Goal: Transaction & Acquisition: Purchase product/service

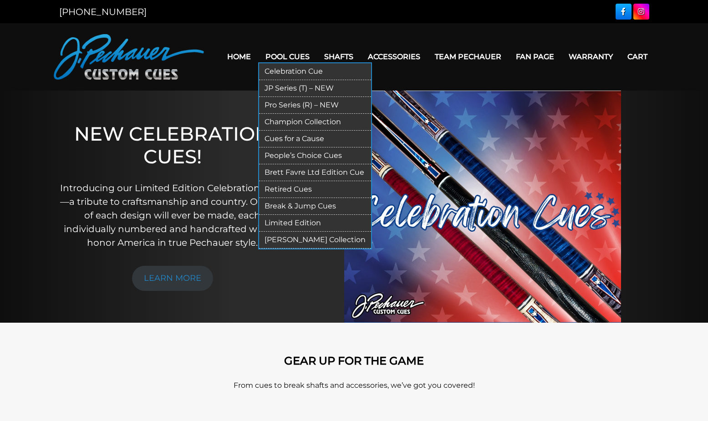
click at [299, 88] on link "JP Series (T) – NEW" at bounding box center [315, 88] width 112 height 17
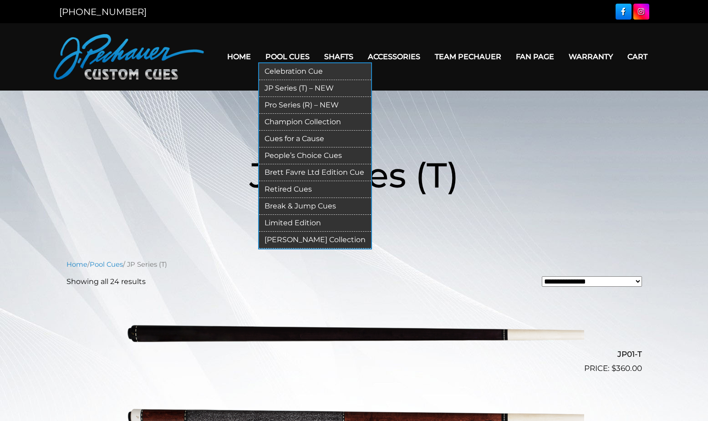
click at [285, 102] on link "Pro Series (R) – NEW" at bounding box center [315, 105] width 112 height 17
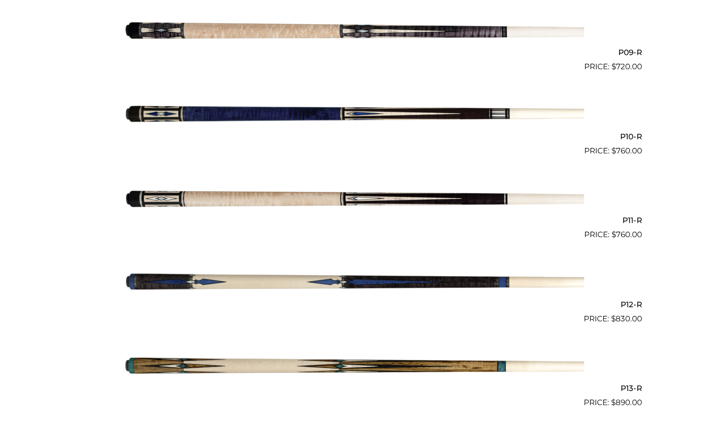
scroll to position [979, 0]
